Goal: Task Accomplishment & Management: Manage account settings

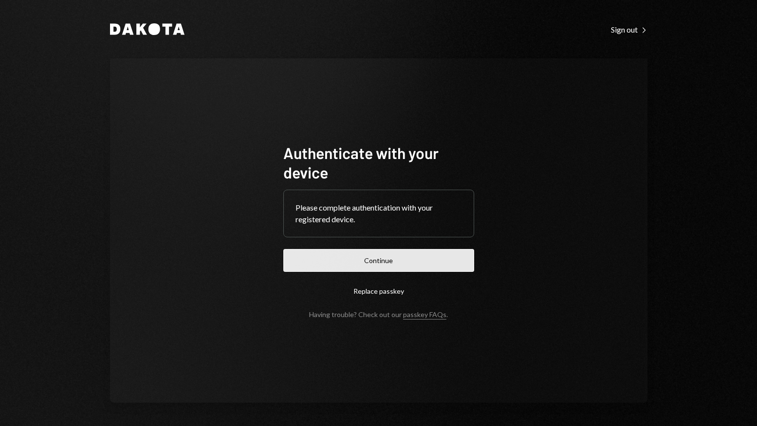
click at [391, 257] on button "Continue" at bounding box center [378, 260] width 191 height 23
click at [405, 265] on button "Continue" at bounding box center [378, 260] width 191 height 23
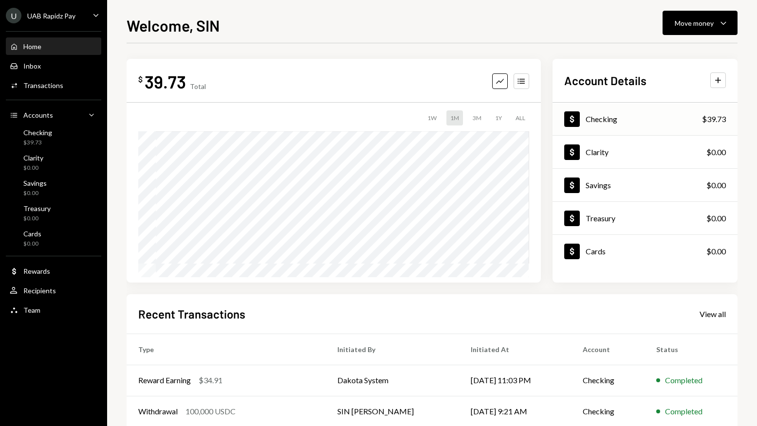
click at [644, 112] on div "Dollar Checking $39.73" at bounding box center [644, 120] width 185 height 32
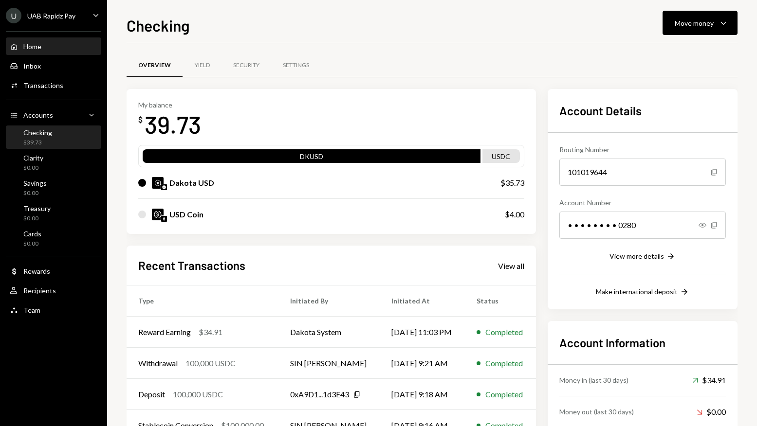
click at [42, 44] on div "Home Home" at bounding box center [54, 46] width 88 height 9
